Goal: Transaction & Acquisition: Purchase product/service

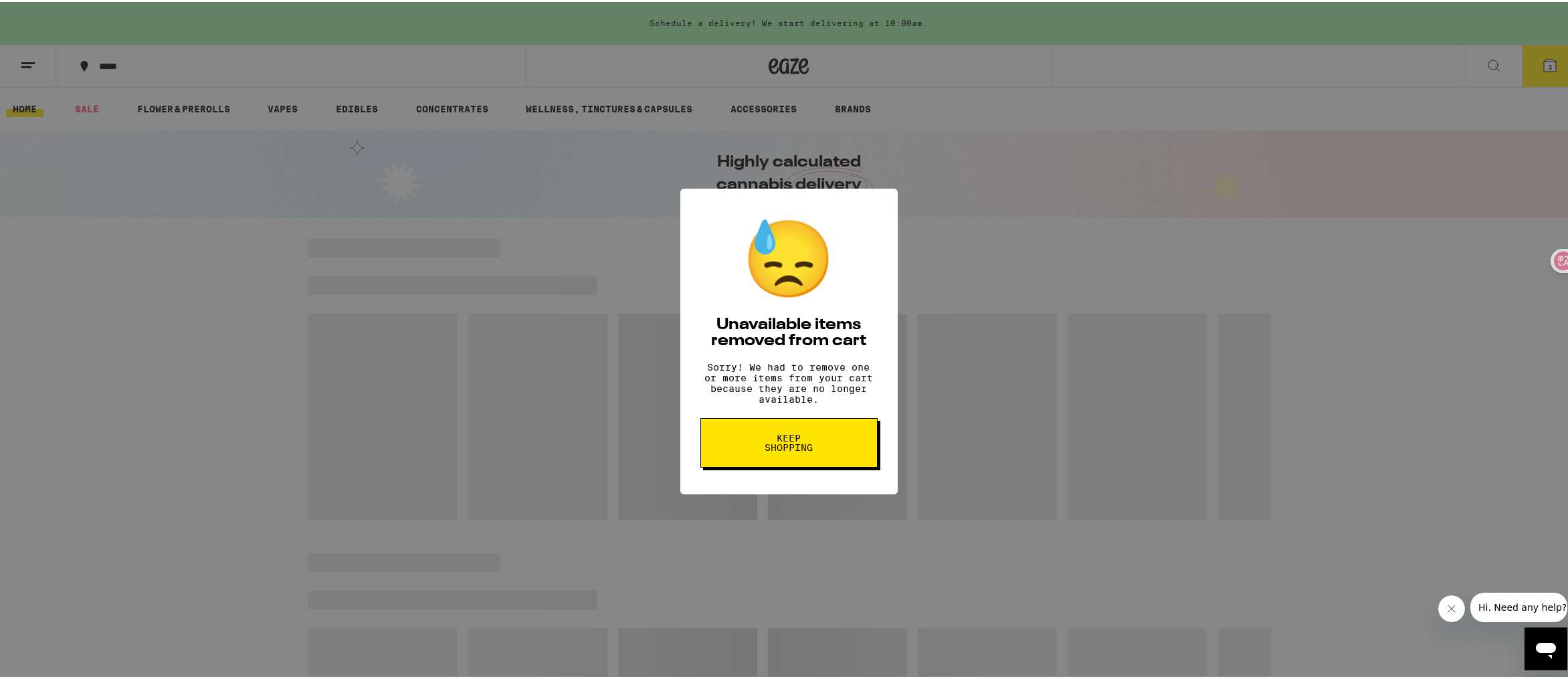
click at [822, 445] on button "Keep Shopping" at bounding box center [788, 441] width 177 height 50
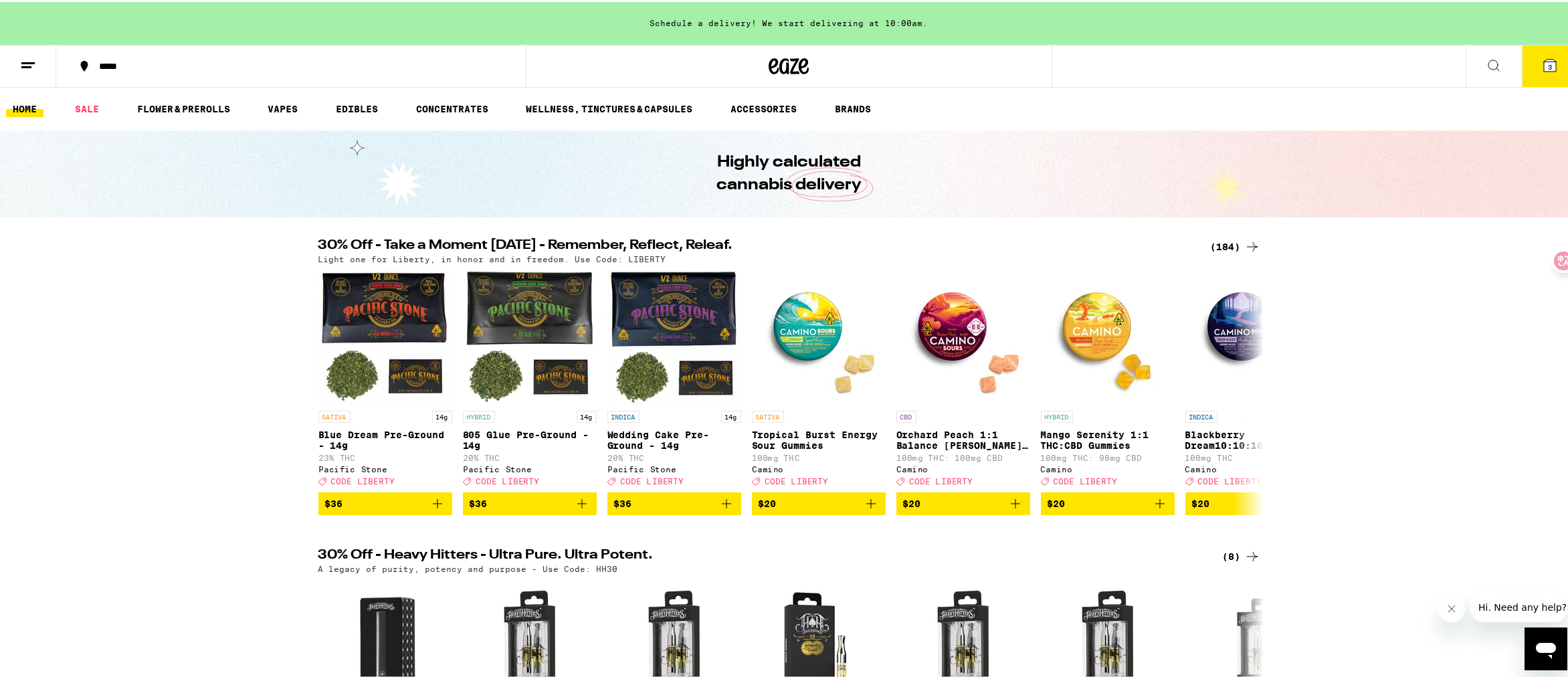
click at [1544, 60] on icon at bounding box center [1550, 63] width 12 height 12
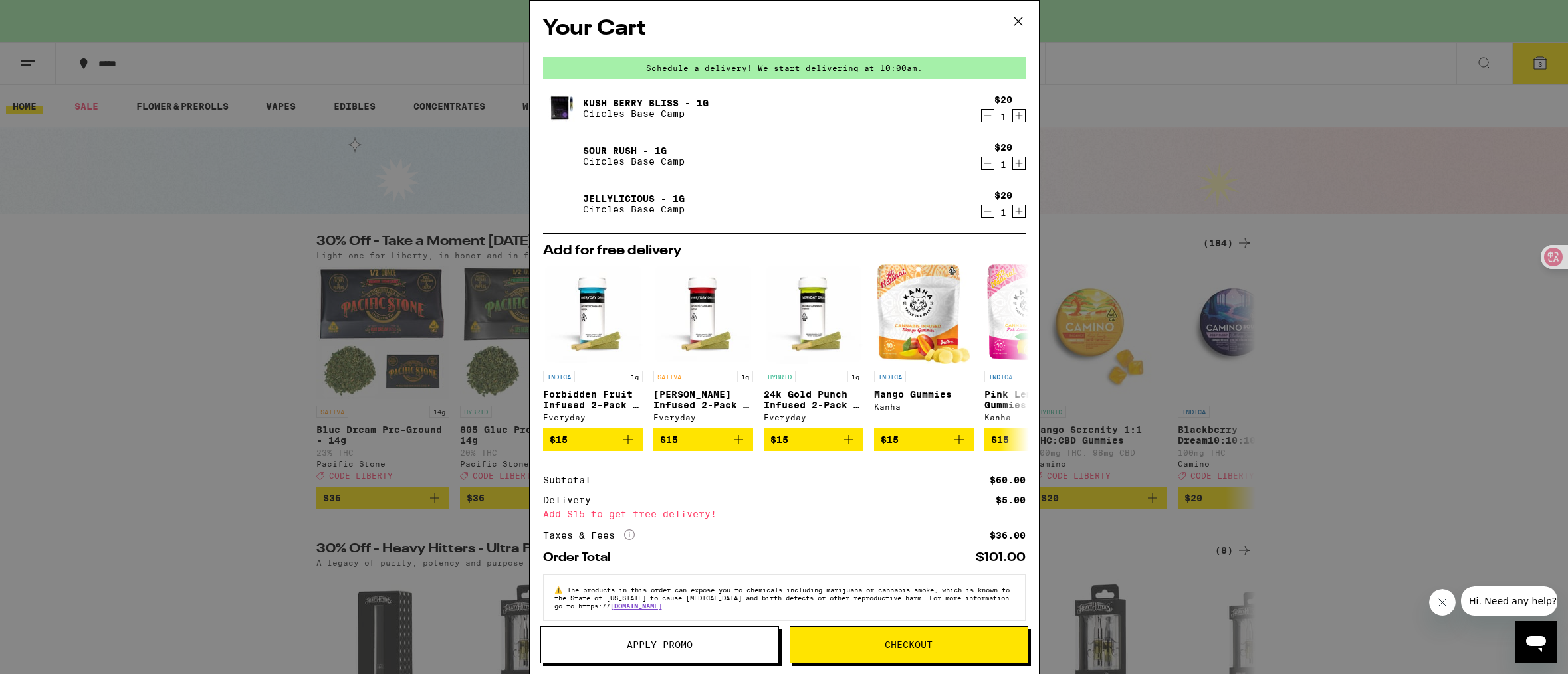
click at [1410, 295] on div "Your Cart Schedule a delivery! We start delivering at 10:00am. Kush [PERSON_NAM…" at bounding box center [784, 337] width 1568 height 674
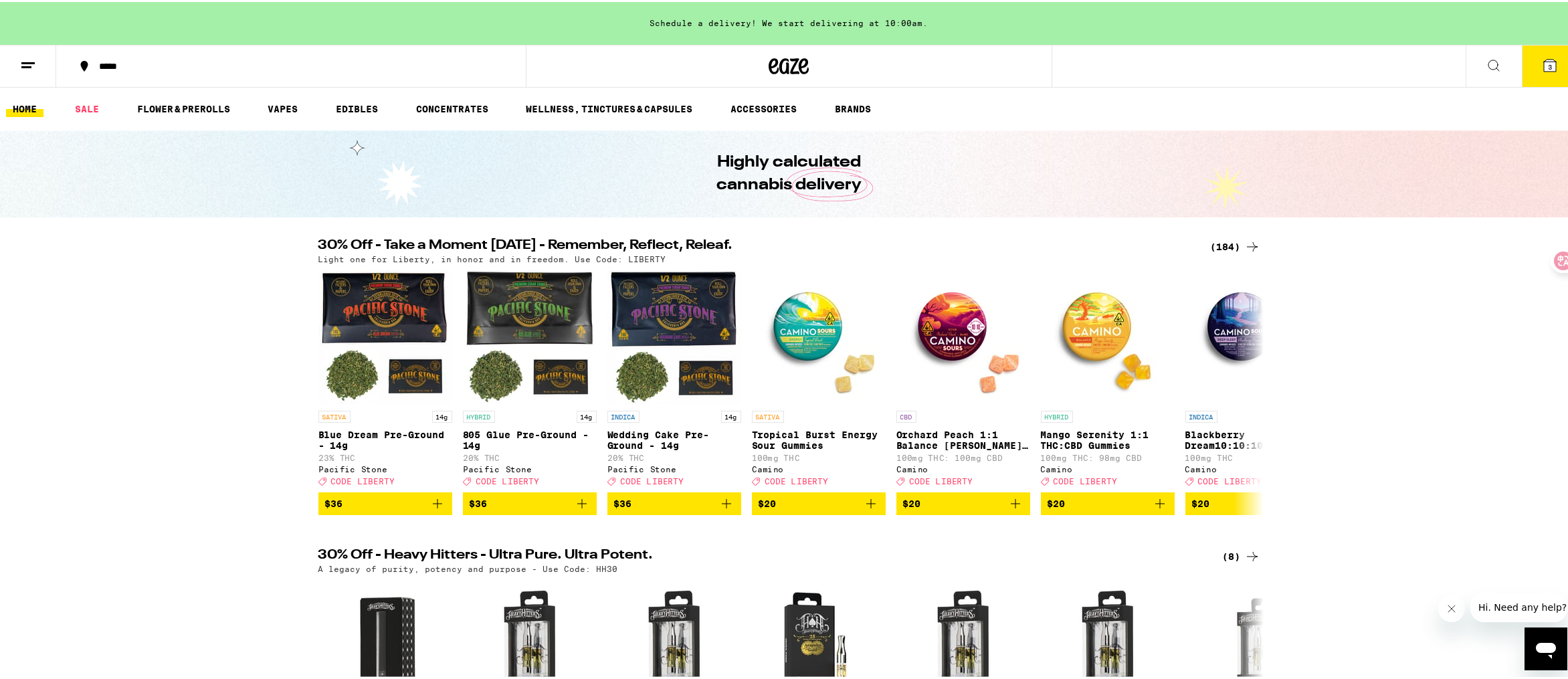
click at [22, 60] on line at bounding box center [28, 60] width 13 height 0
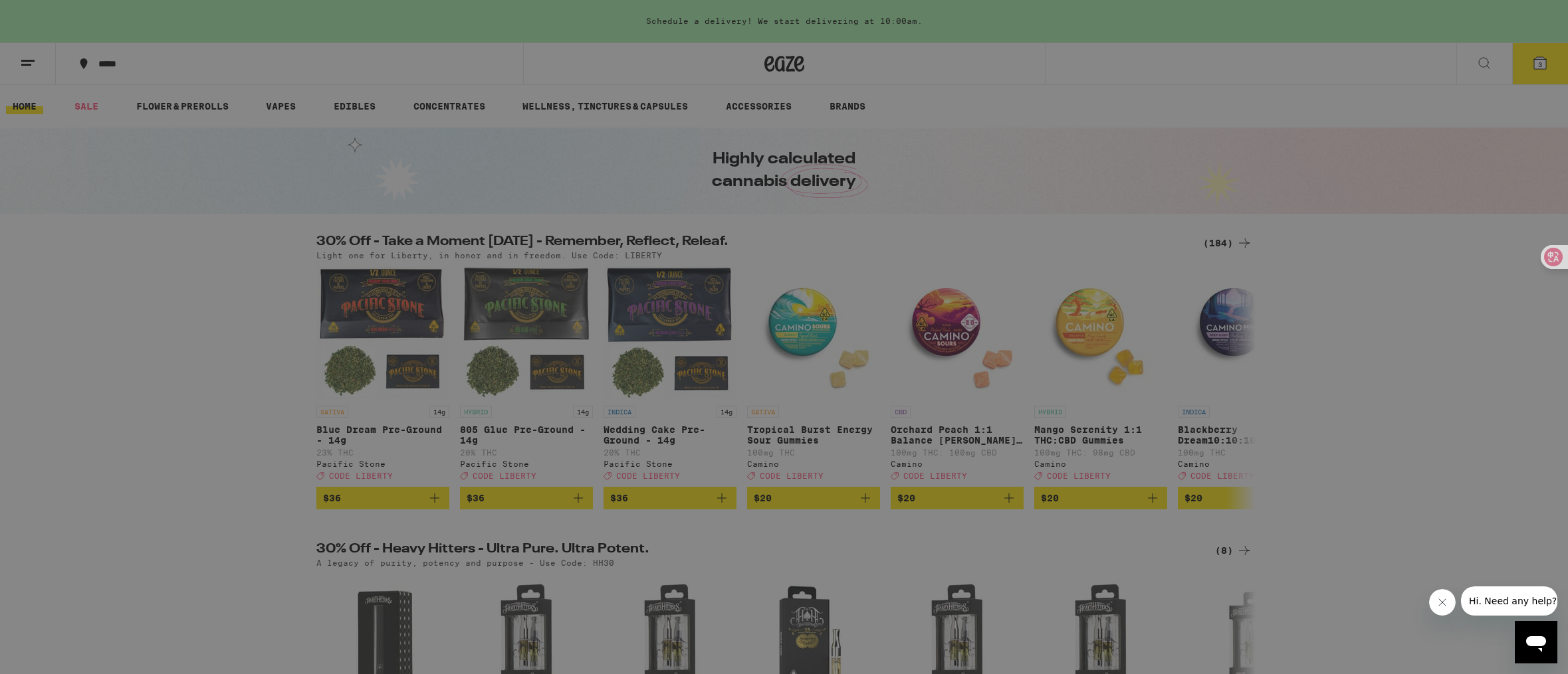
click at [132, 350] on link "Order History" at bounding box center [184, 357] width 233 height 16
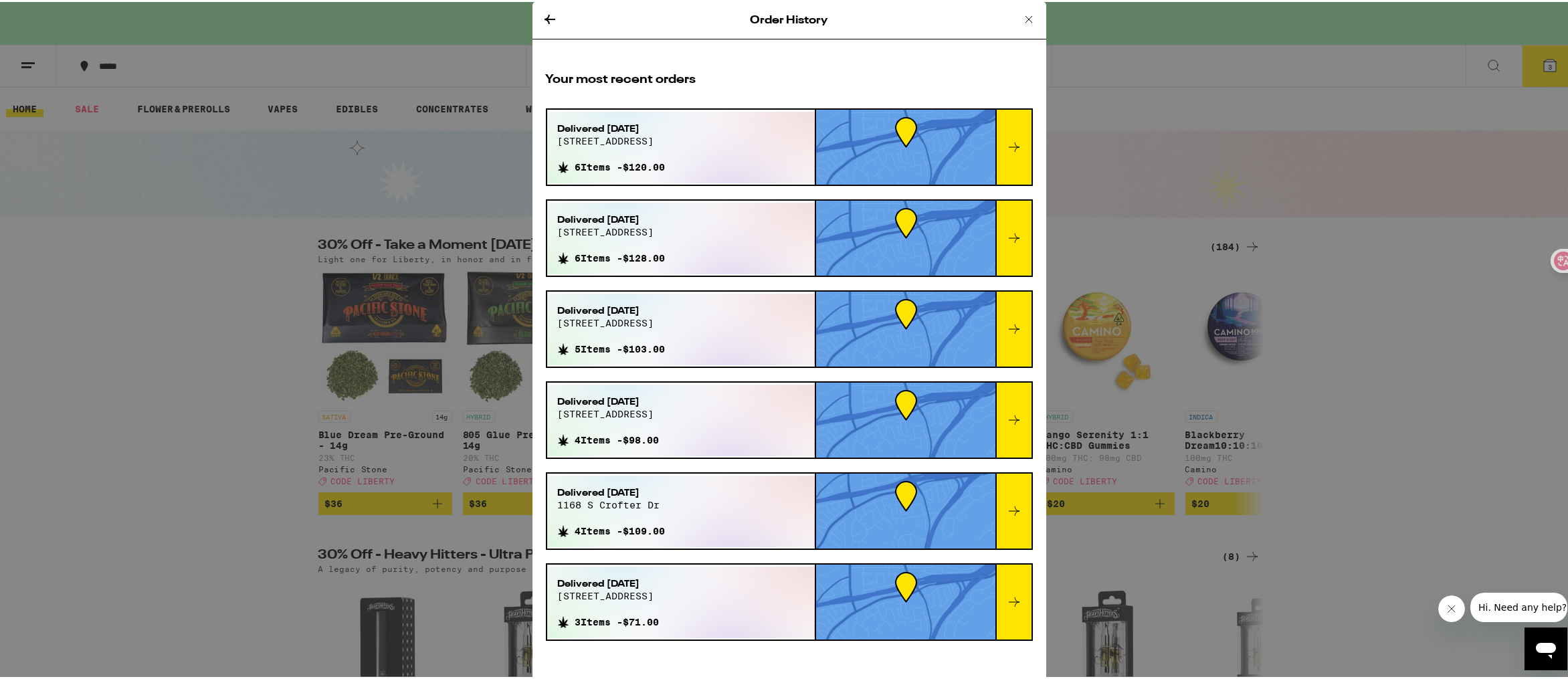
scroll to position [48, 0]
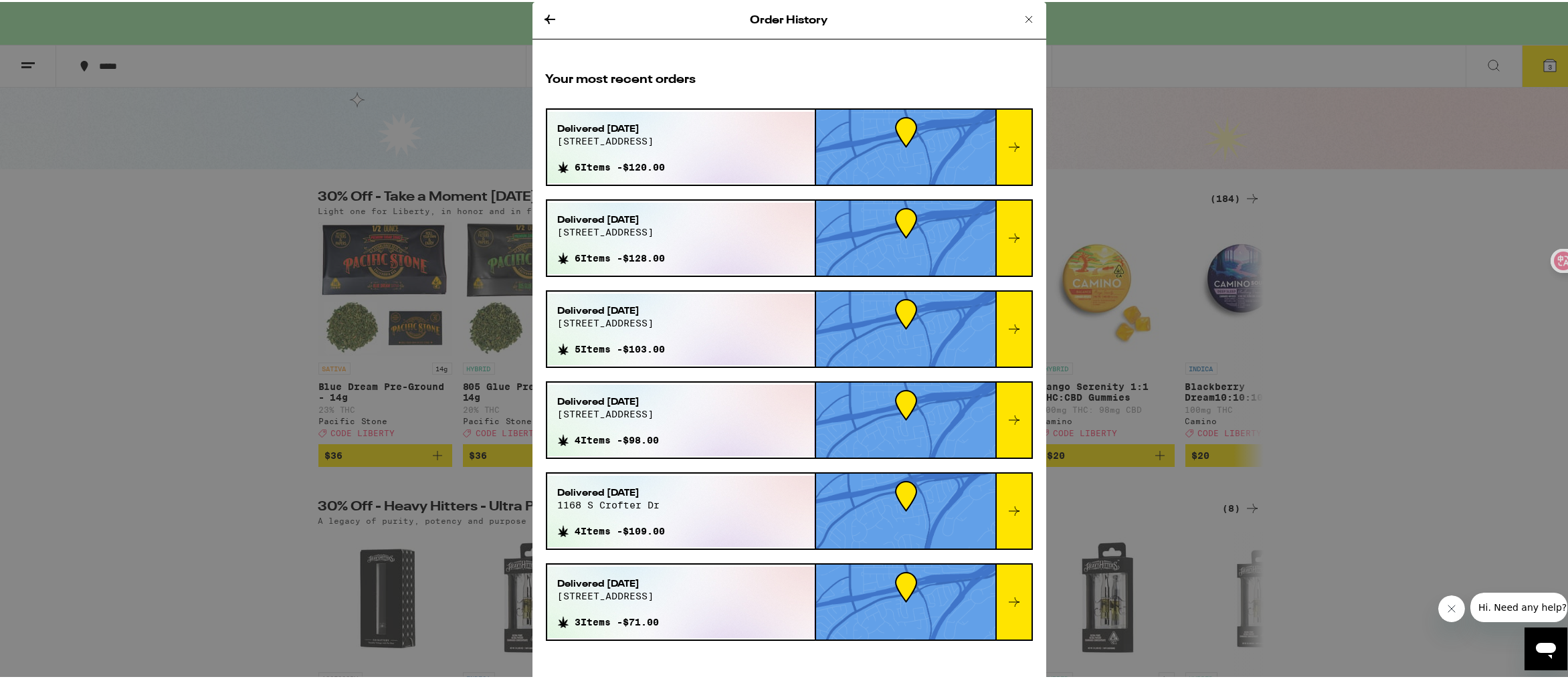
click at [1188, 74] on div "Order History Your most recent orders Delivered [DATE] 1106 s crofter dr 6 Item…" at bounding box center [789, 340] width 1579 height 679
click at [1415, 324] on div "Order History Your most recent orders Delivered [DATE] 1106 s crofter dr 6 Item…" at bounding box center [789, 340] width 1579 height 679
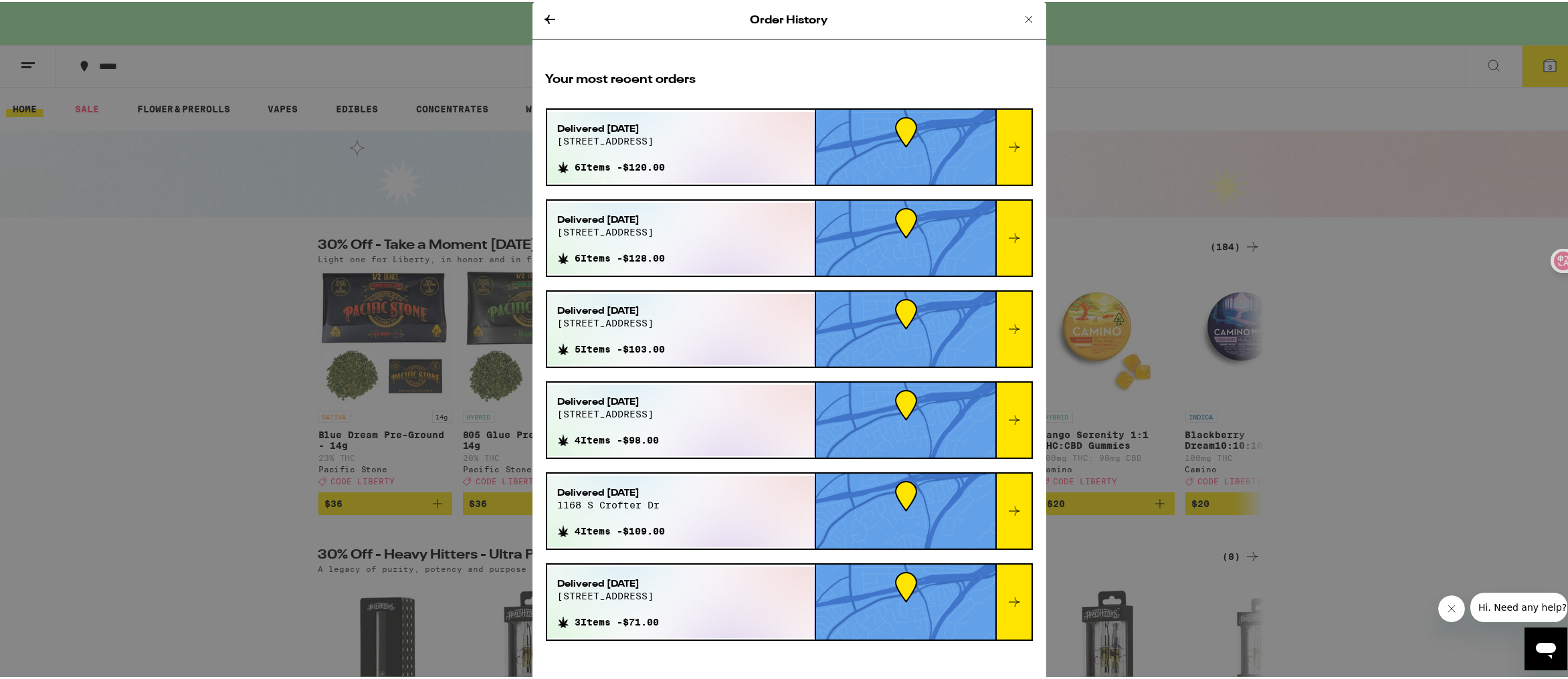
click at [1021, 16] on icon at bounding box center [1029, 17] width 16 height 16
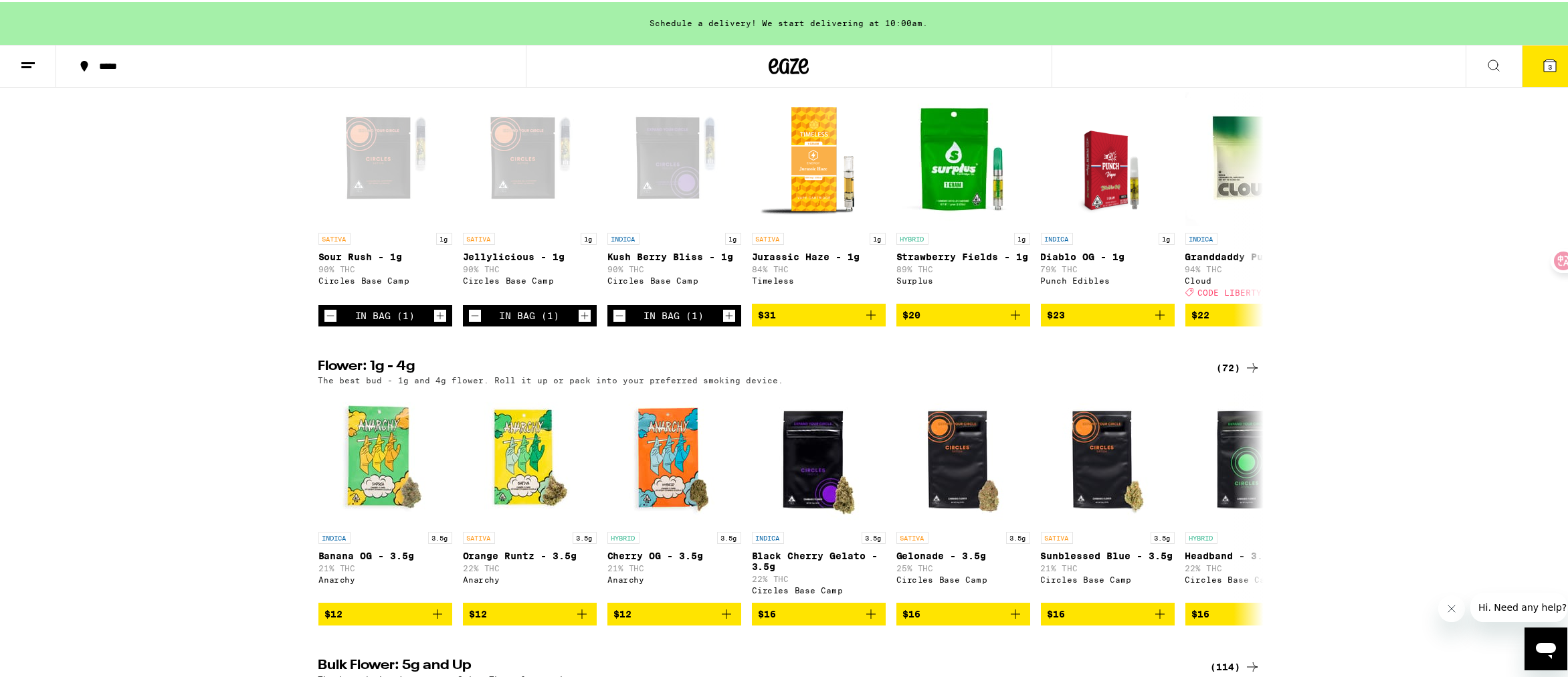
scroll to position [1113, 0]
